Goal: Task Accomplishment & Management: Manage account settings

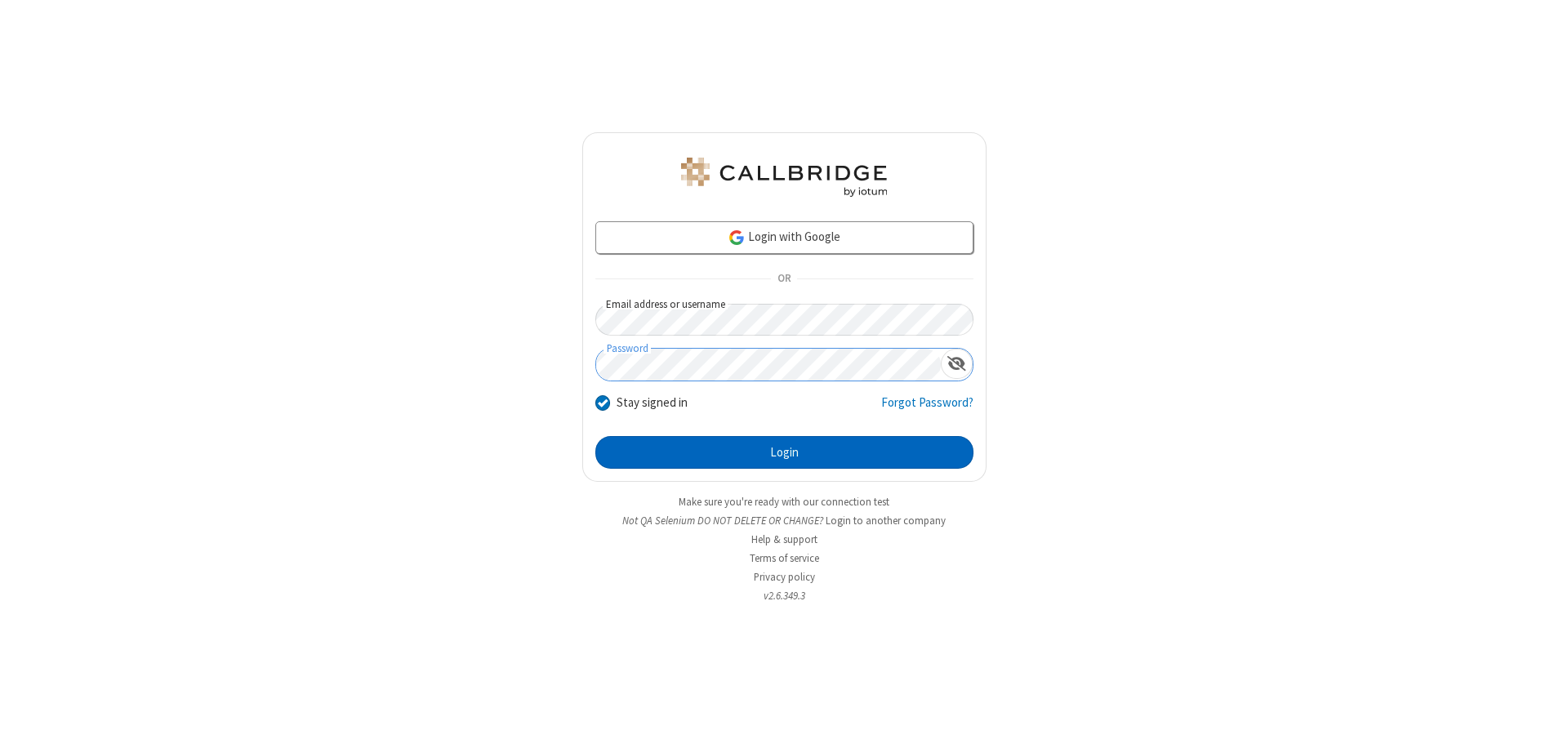
click at [784, 452] on button "Login" at bounding box center [784, 452] width 378 height 33
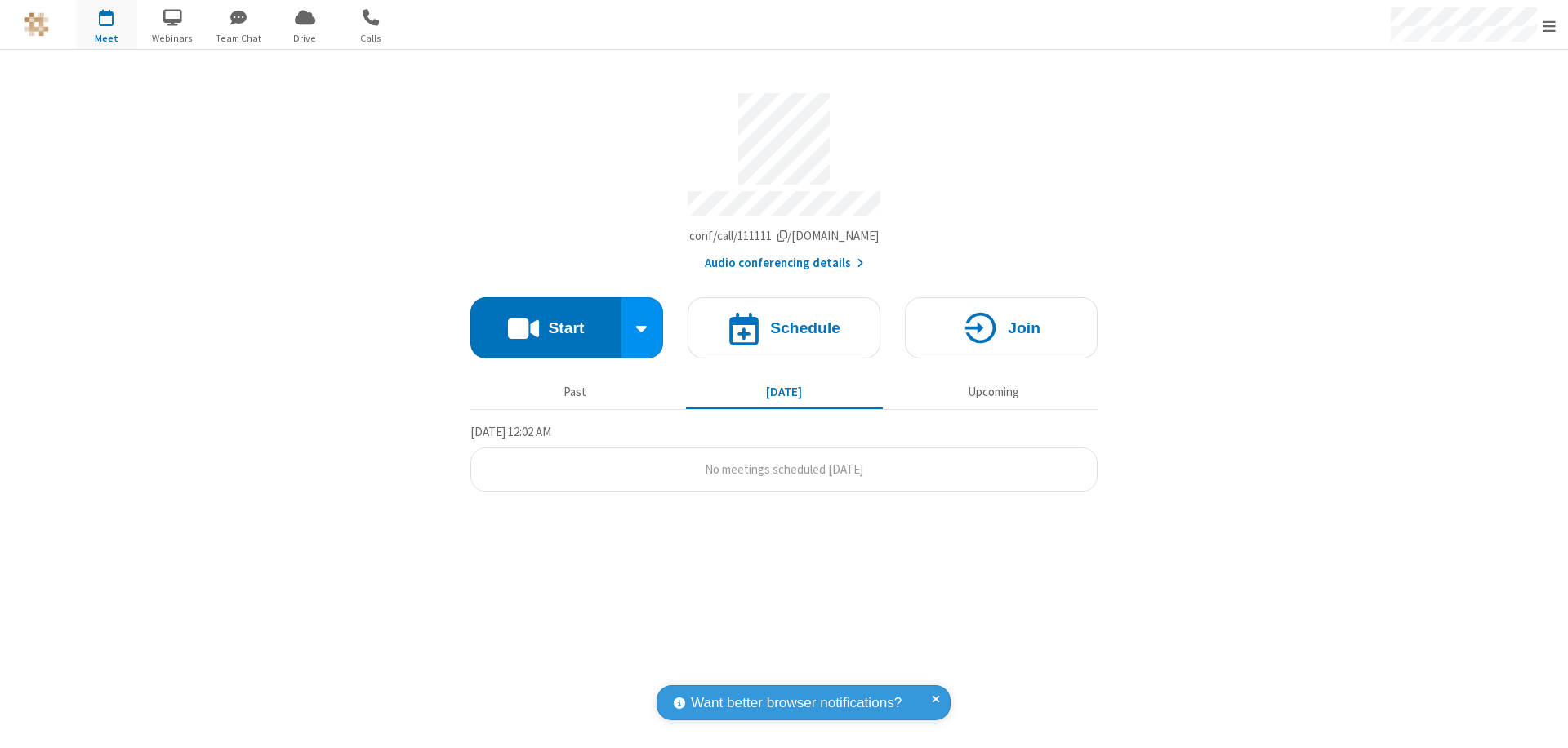
click at [1549, 25] on span "Open menu" at bounding box center [1549, 26] width 13 height 16
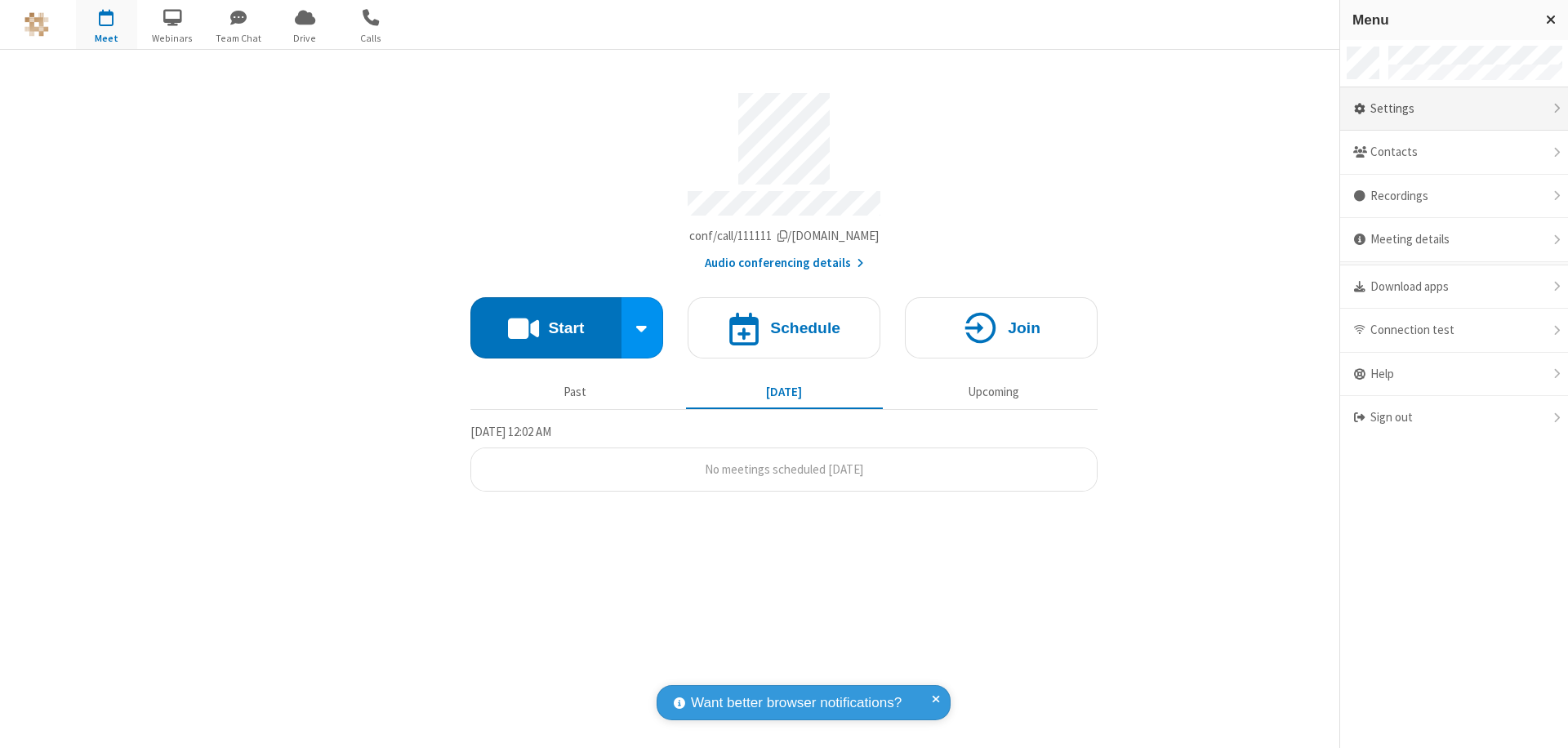
click at [1454, 109] on div "Settings" at bounding box center [1454, 109] width 227 height 44
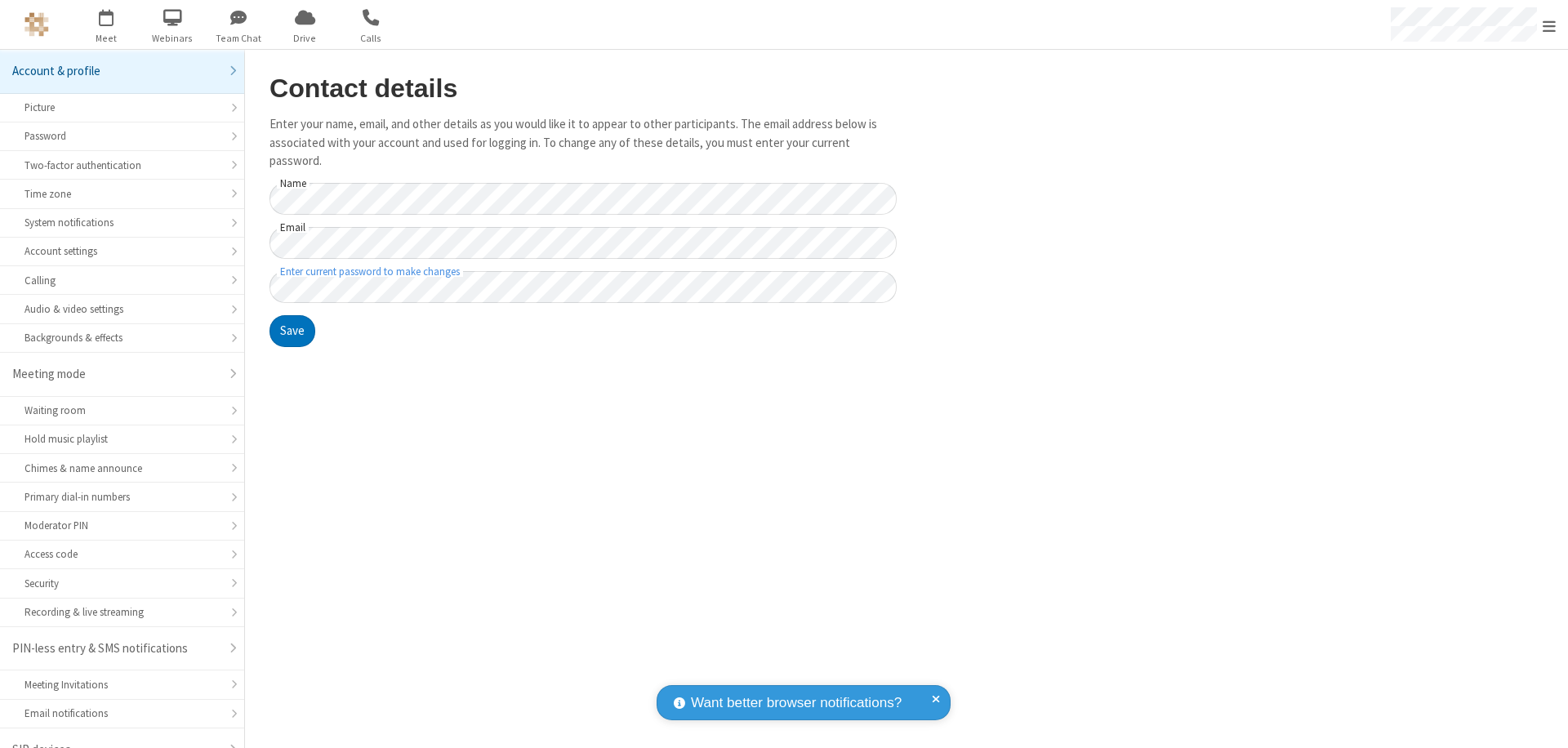
scroll to position [23, 0]
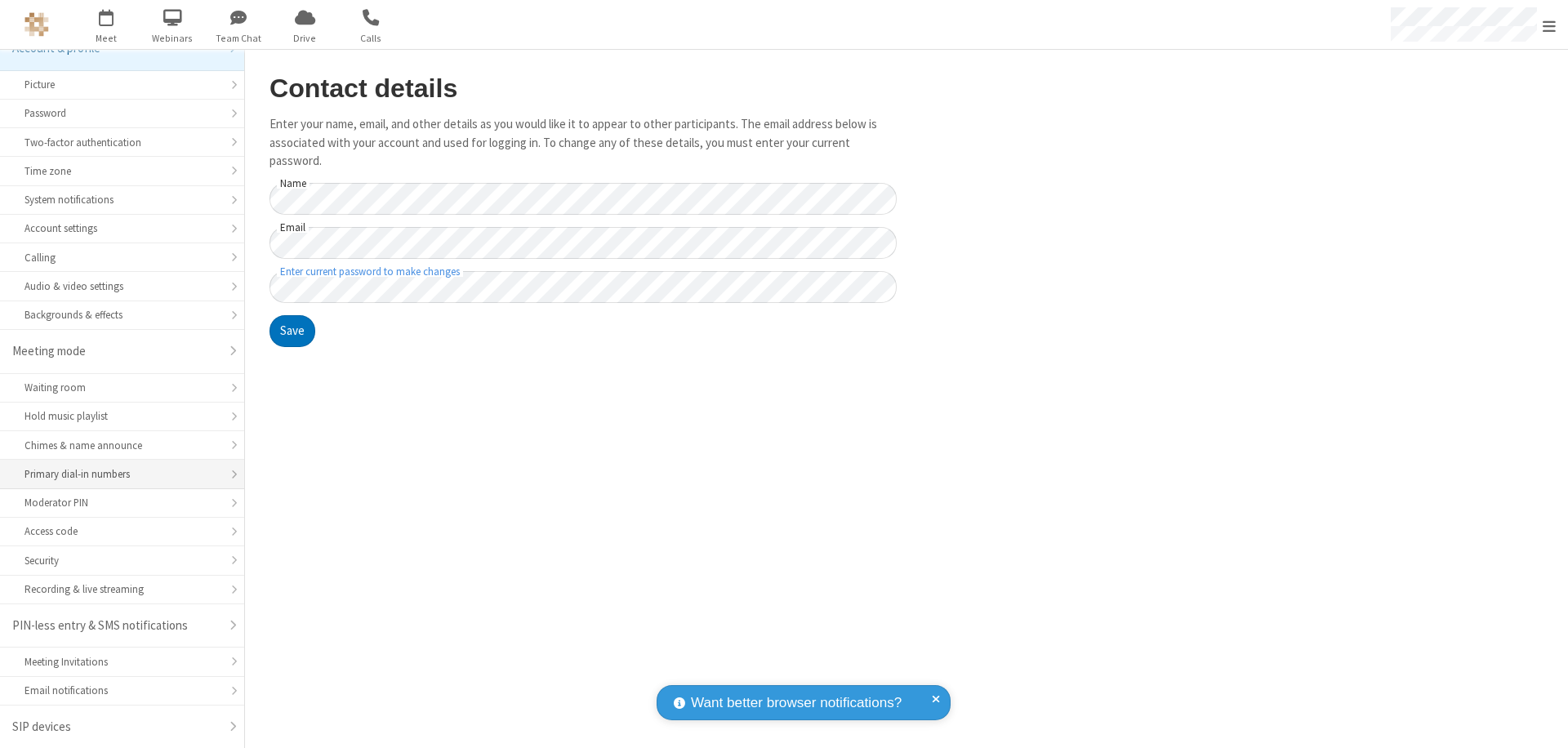
click at [116, 474] on div "Primary dial-in numbers" at bounding box center [122, 474] width 195 height 15
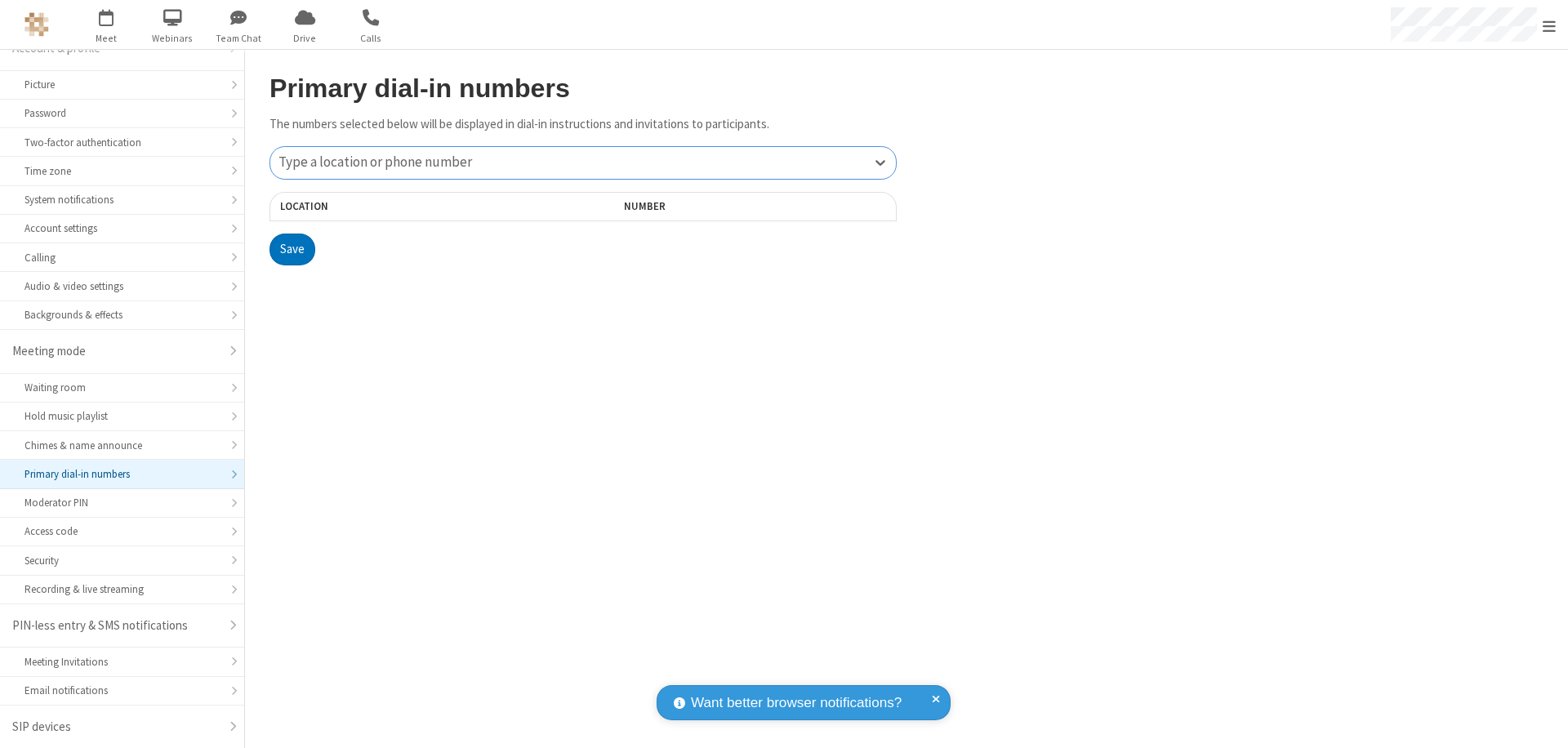
click at [583, 162] on div "Type a location or phone number" at bounding box center [583, 162] width 626 height 32
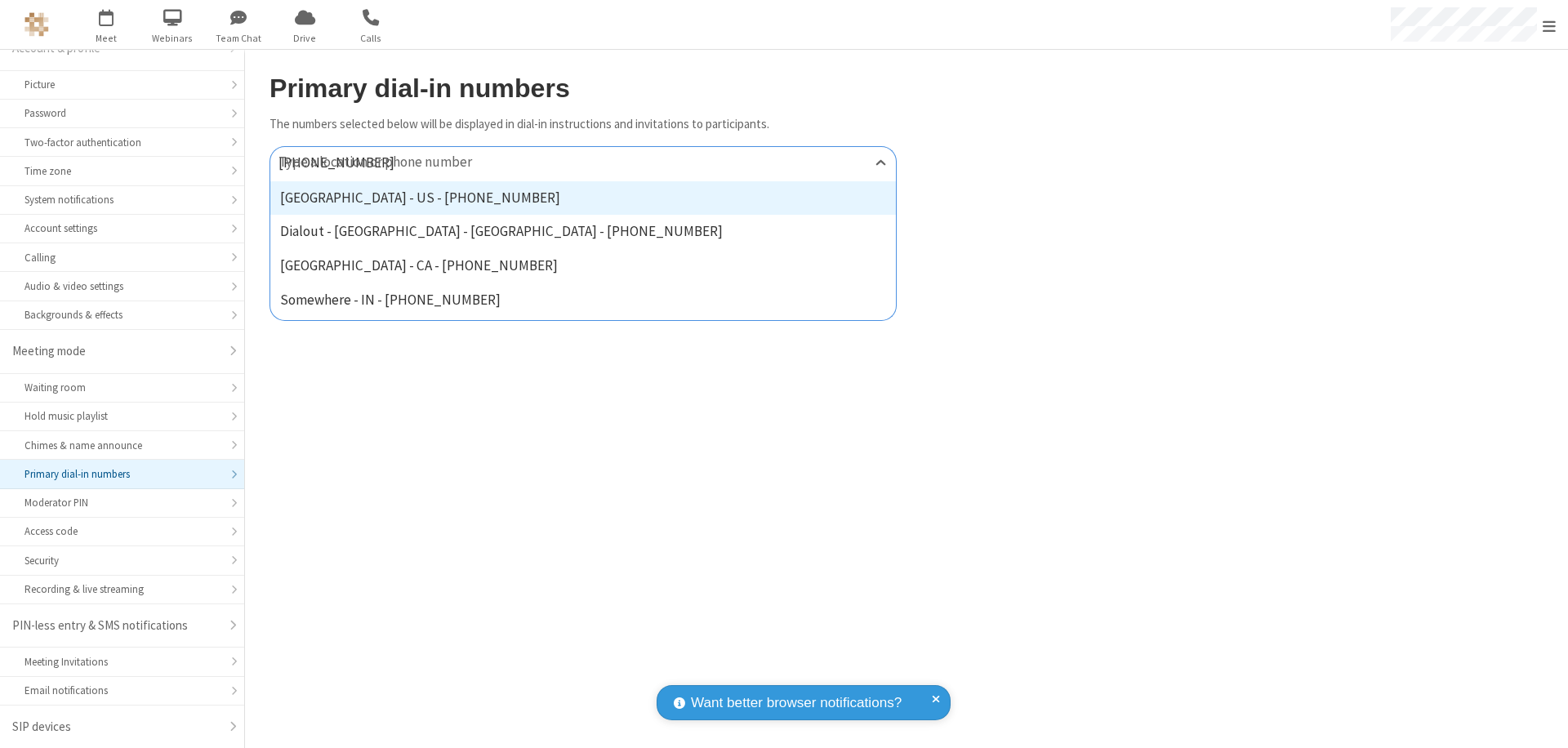
type input "[PHONE_NUMBER]"
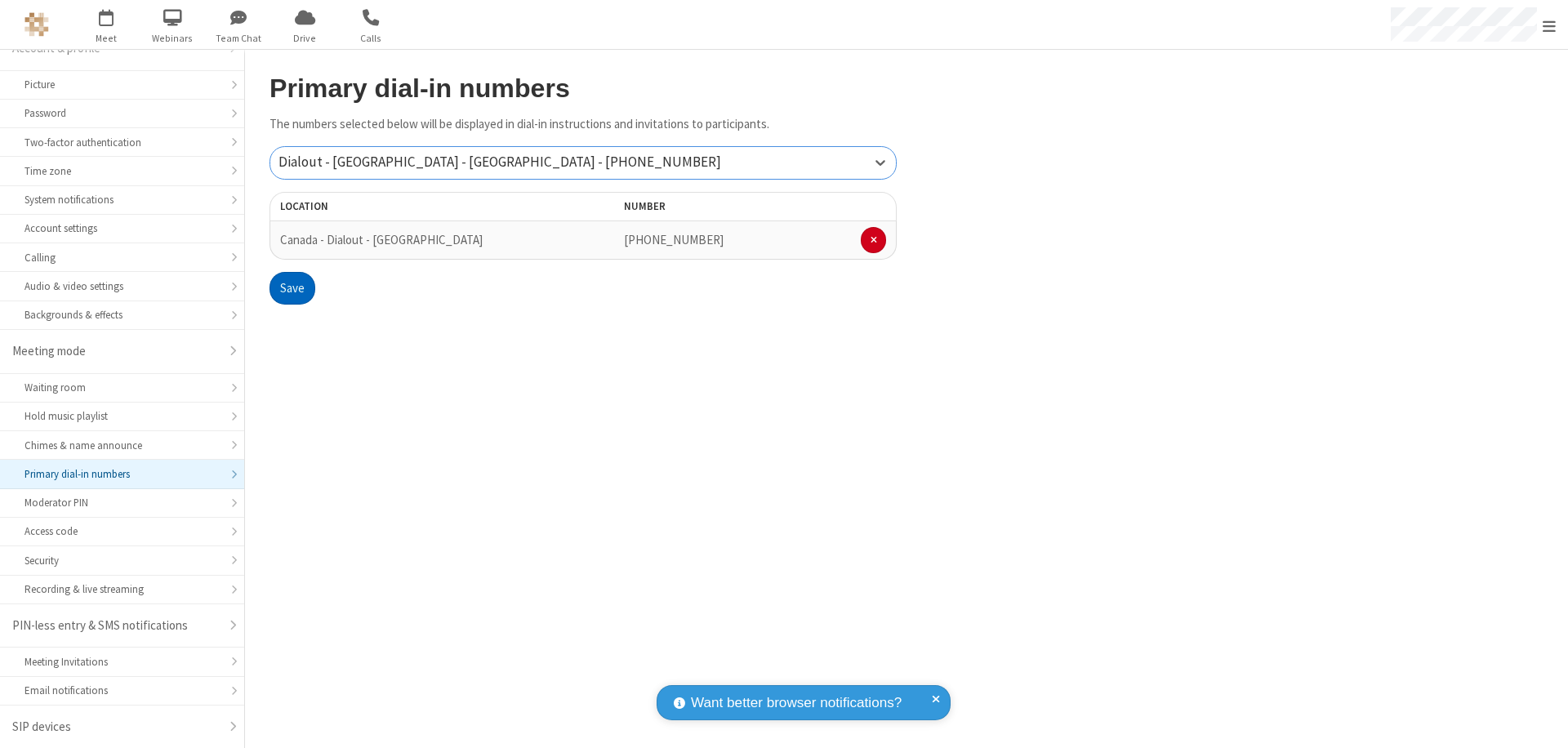
click at [292, 288] on button "Save" at bounding box center [292, 288] width 45 height 33
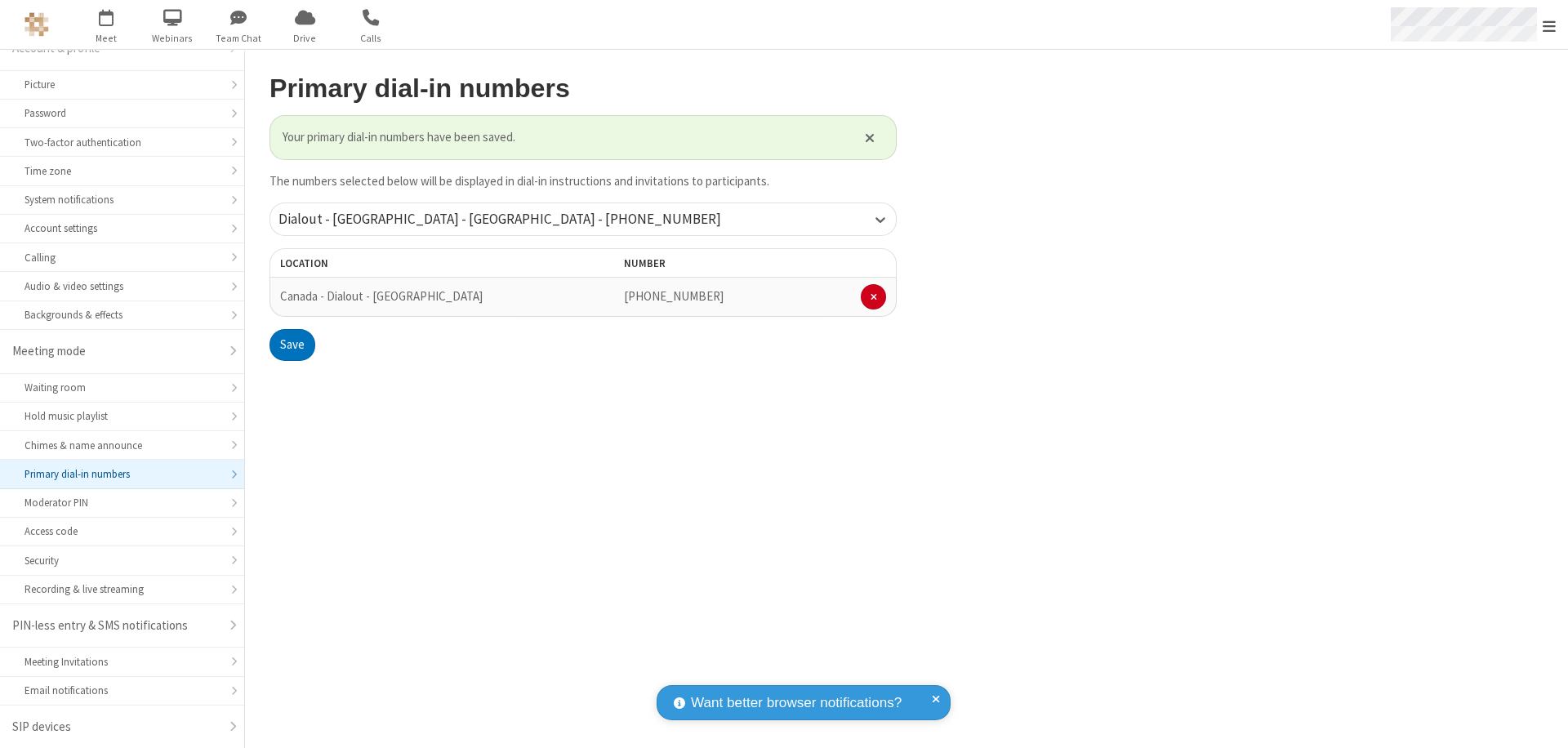
click at [1549, 25] on span "Open menu" at bounding box center [1549, 26] width 13 height 16
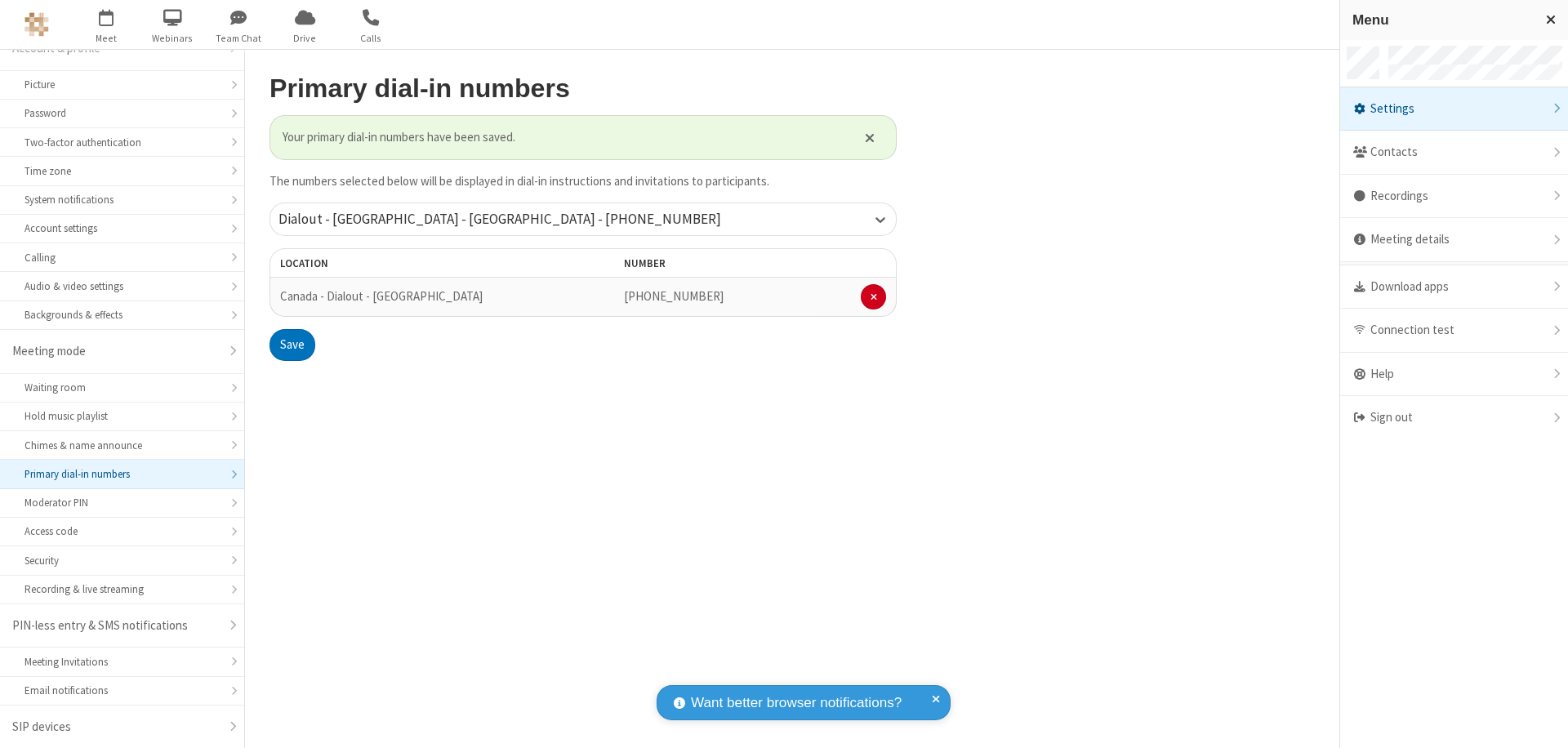
click at [106, 25] on span "button" at bounding box center [106, 17] width 61 height 27
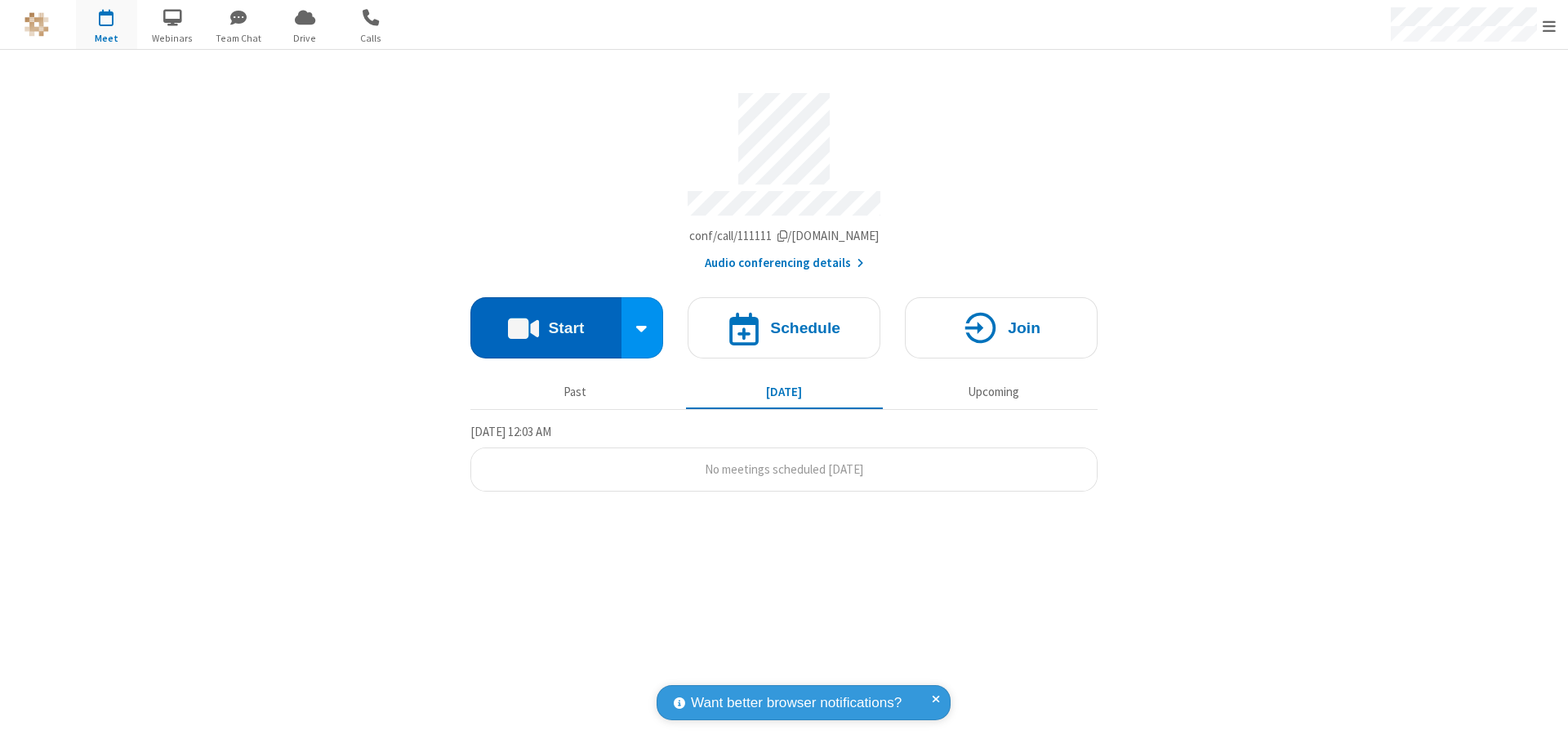
click at [546, 320] on button "Start" at bounding box center [546, 327] width 151 height 61
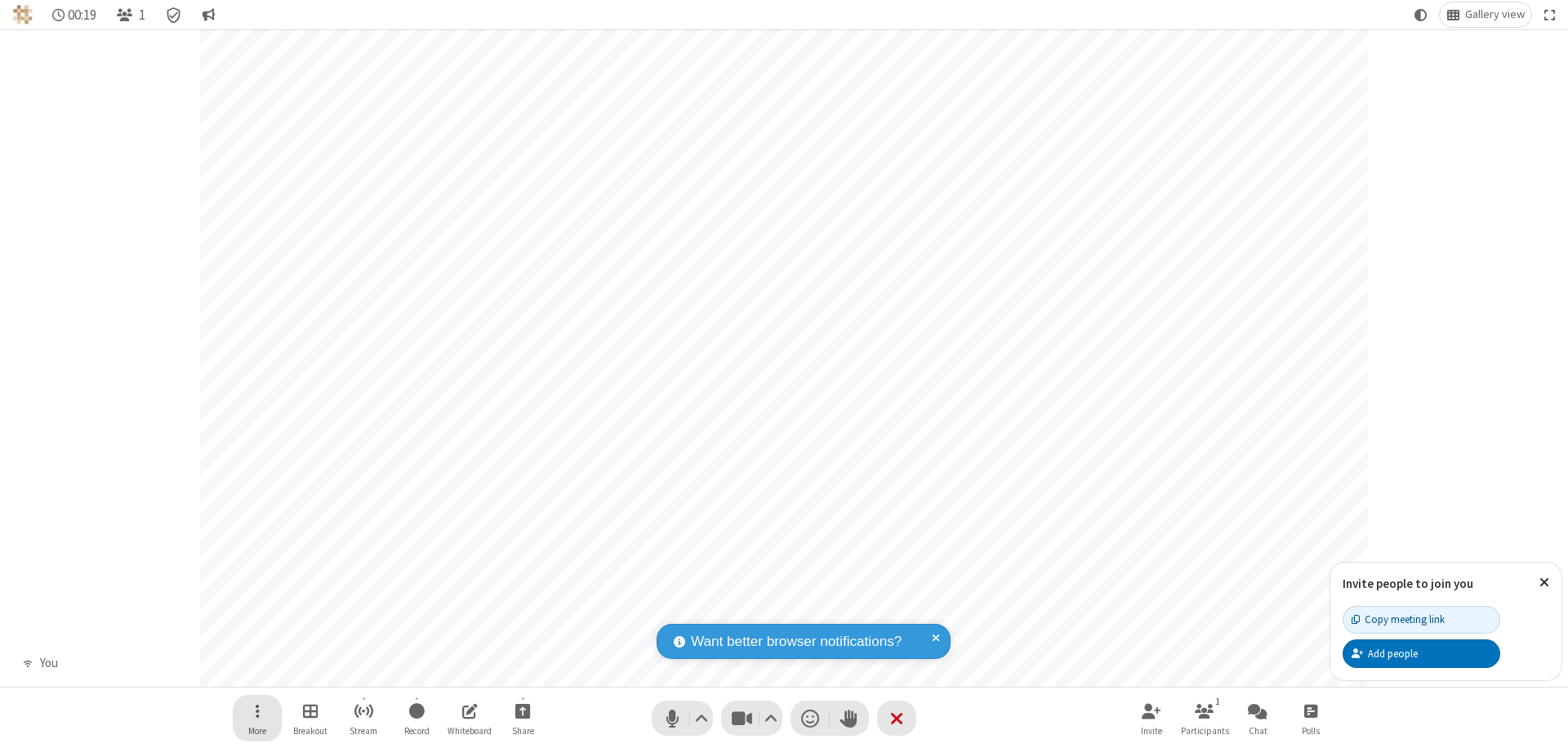
click at [257, 710] on span "Open menu" at bounding box center [257, 710] width 4 height 21
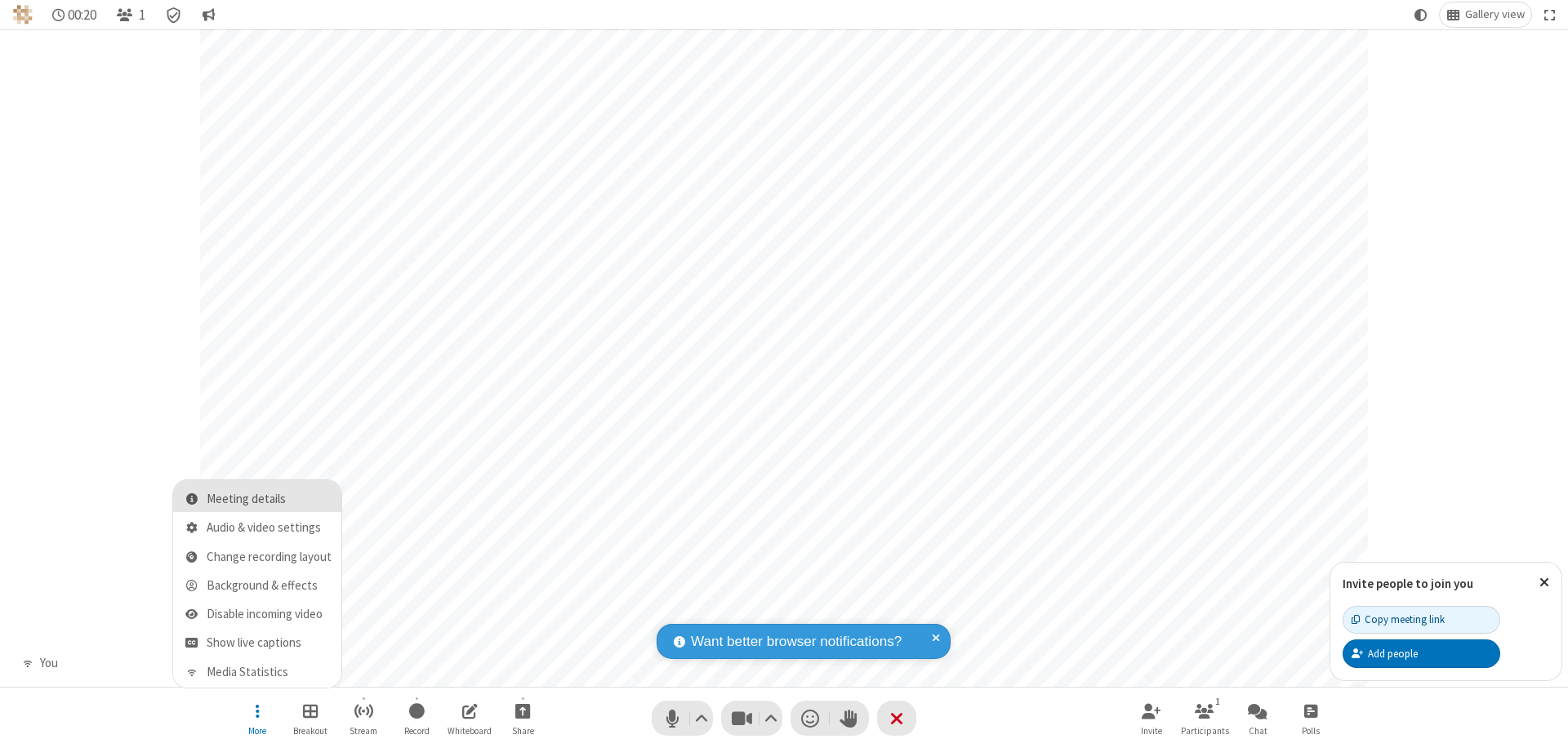
click at [269, 498] on span "Meeting details" at bounding box center [269, 499] width 125 height 14
